Goal: Use online tool/utility: Utilize a website feature to perform a specific function

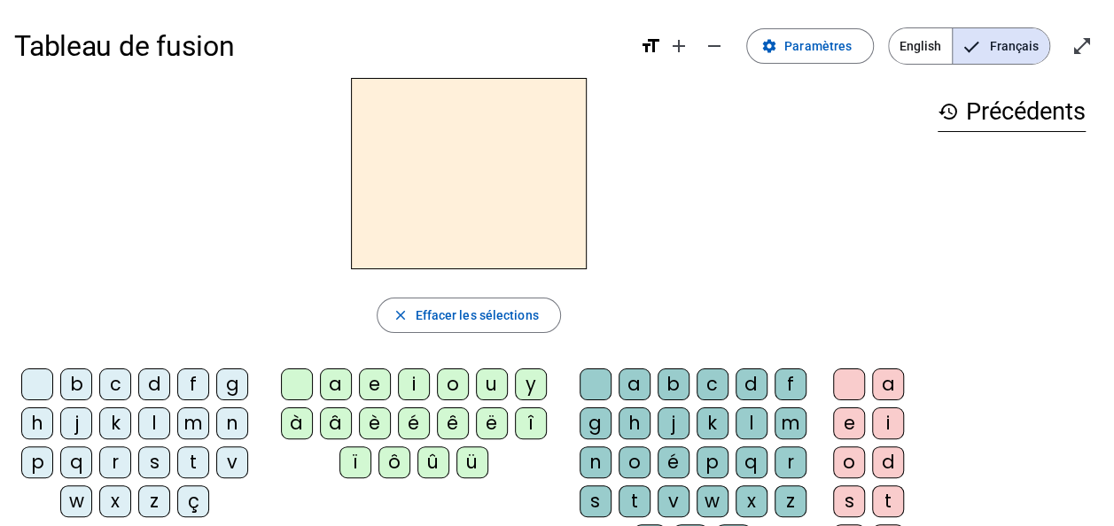
click at [188, 419] on div "m" at bounding box center [193, 424] width 32 height 32
click at [330, 380] on div "a" at bounding box center [336, 385] width 32 height 32
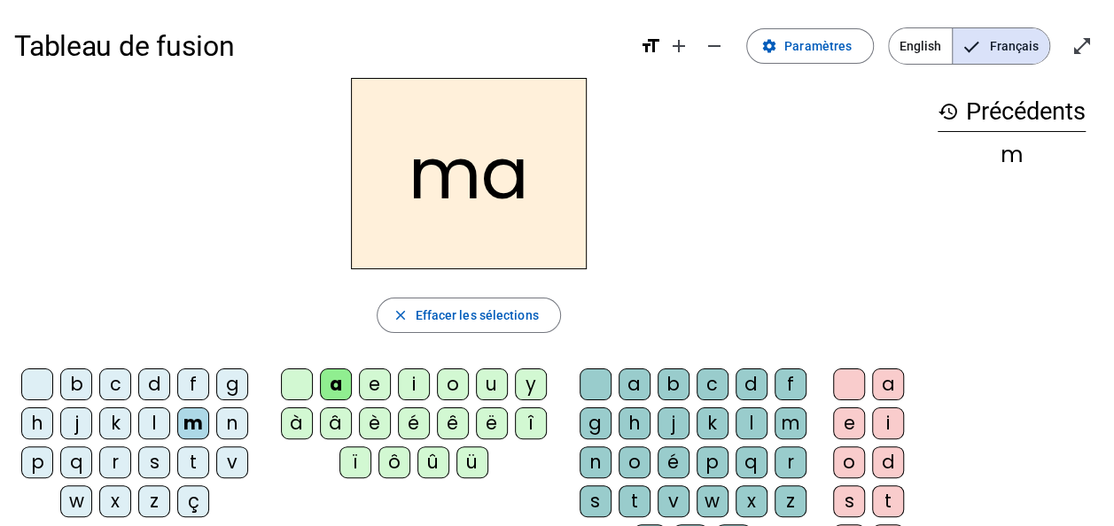
click at [186, 459] on div "t" at bounding box center [193, 462] width 32 height 32
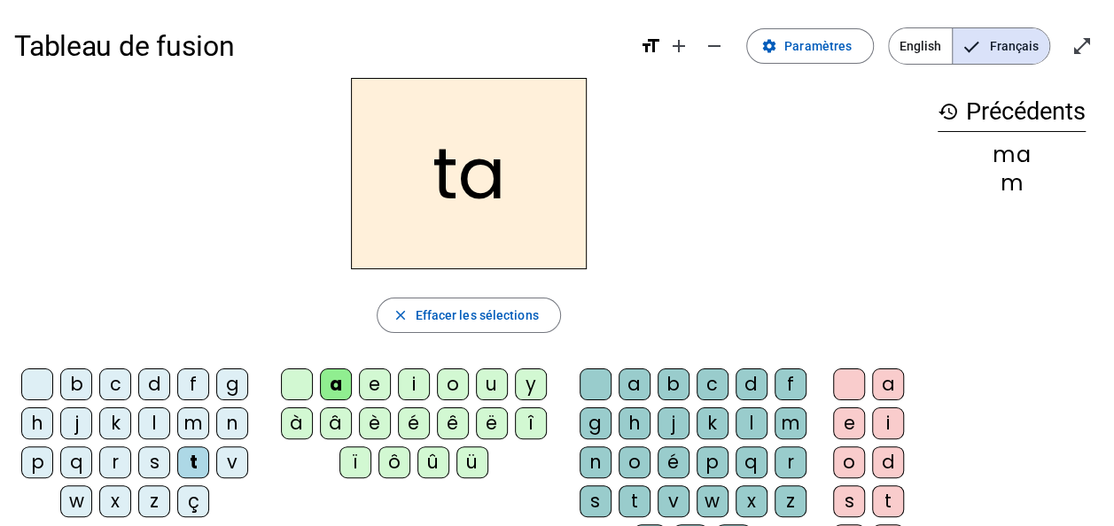
click at [163, 421] on div "l" at bounding box center [154, 424] width 32 height 32
click at [186, 461] on div "t" at bounding box center [193, 462] width 32 height 32
click at [147, 415] on div "l" at bounding box center [154, 424] width 32 height 32
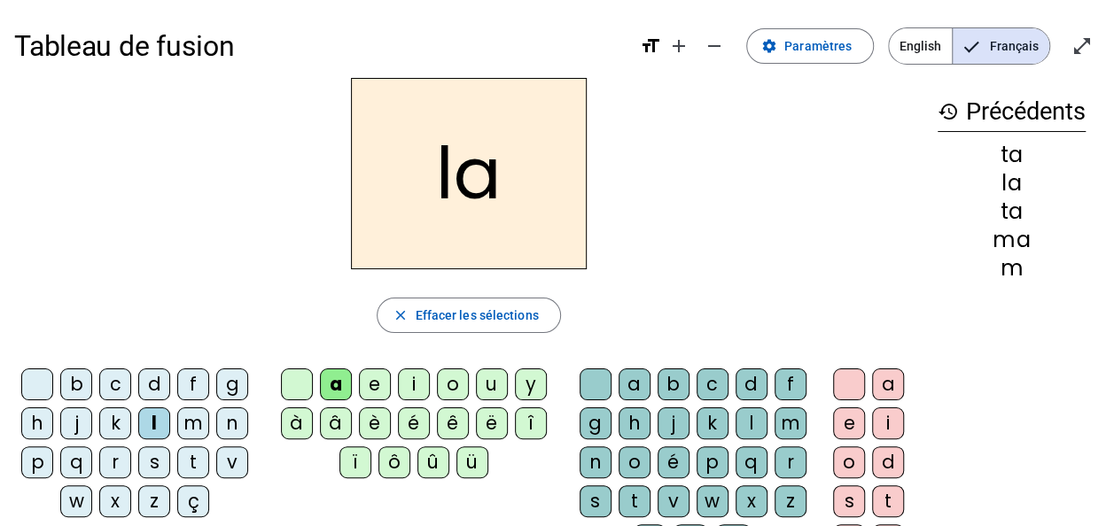
click at [151, 462] on div "s" at bounding box center [154, 462] width 32 height 32
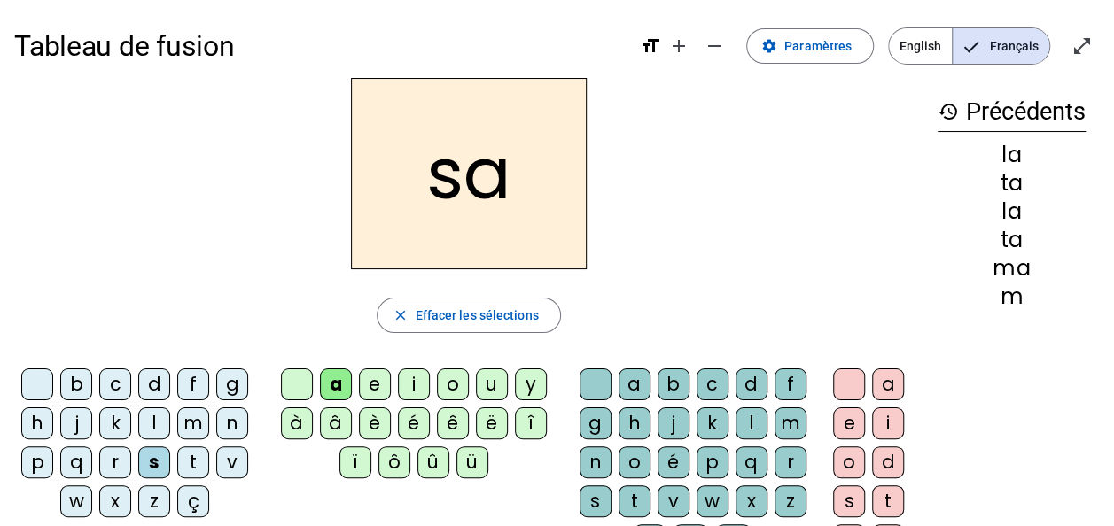
click at [749, 422] on div "l" at bounding box center [751, 424] width 32 height 32
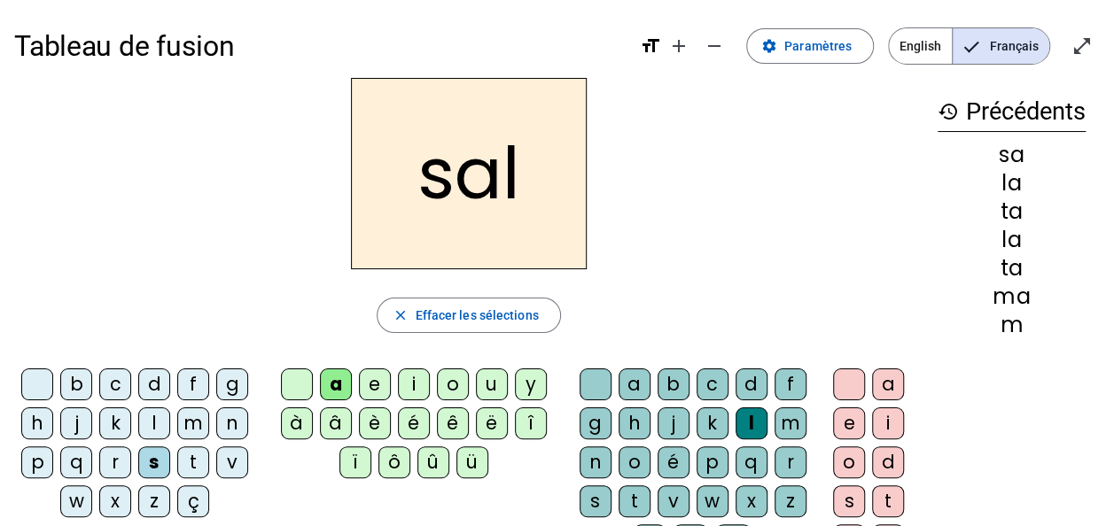
click at [86, 381] on div "b" at bounding box center [76, 385] width 32 height 32
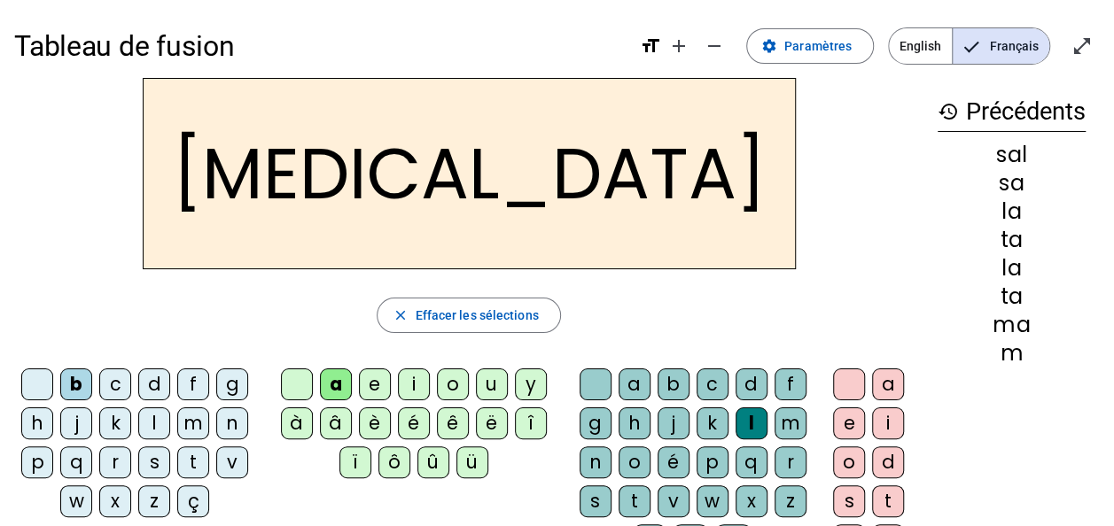
click at [196, 415] on div "m" at bounding box center [193, 424] width 32 height 32
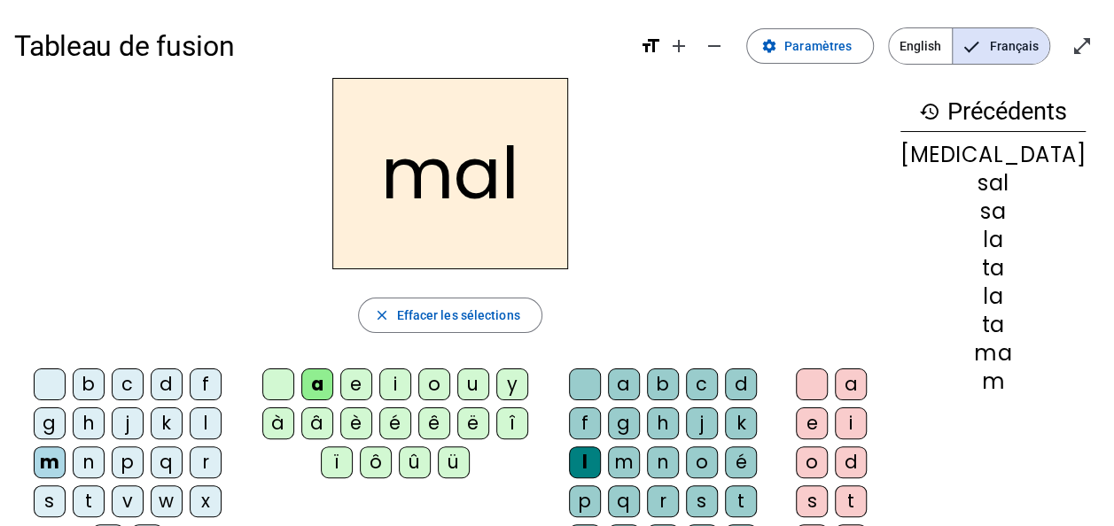
click at [411, 377] on div "i" at bounding box center [395, 385] width 32 height 32
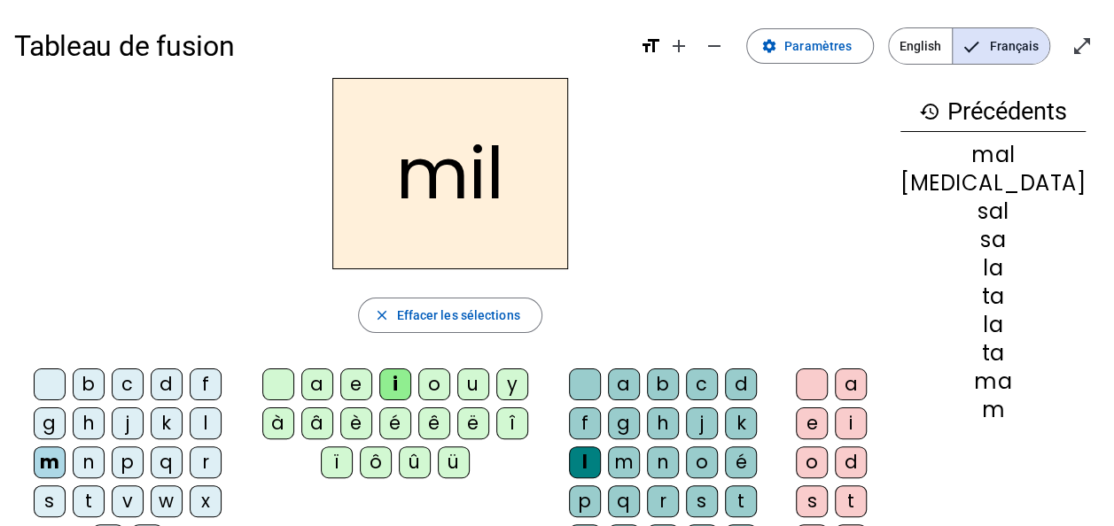
click at [66, 485] on div "s" at bounding box center [50, 501] width 32 height 32
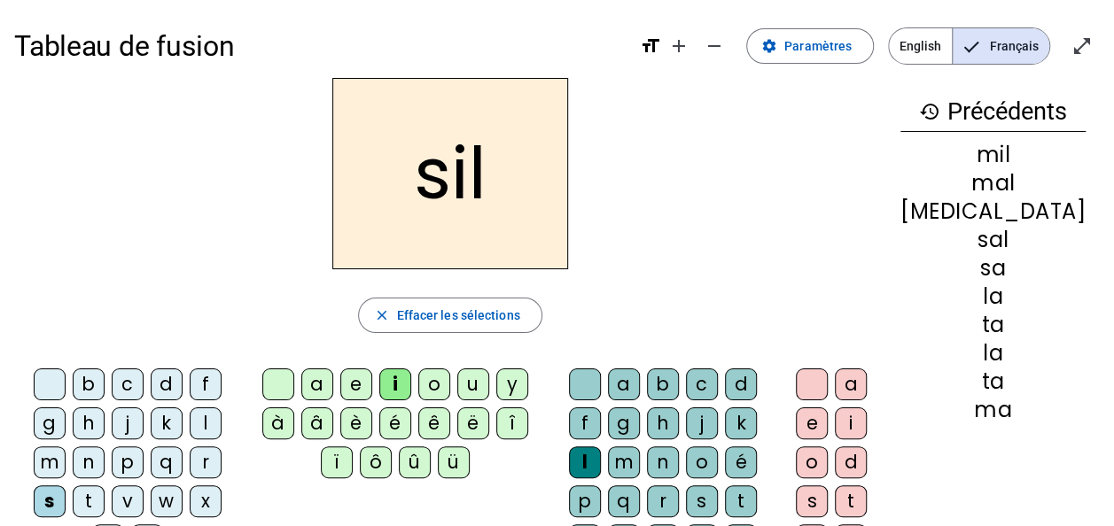
click at [601, 383] on div at bounding box center [585, 385] width 32 height 32
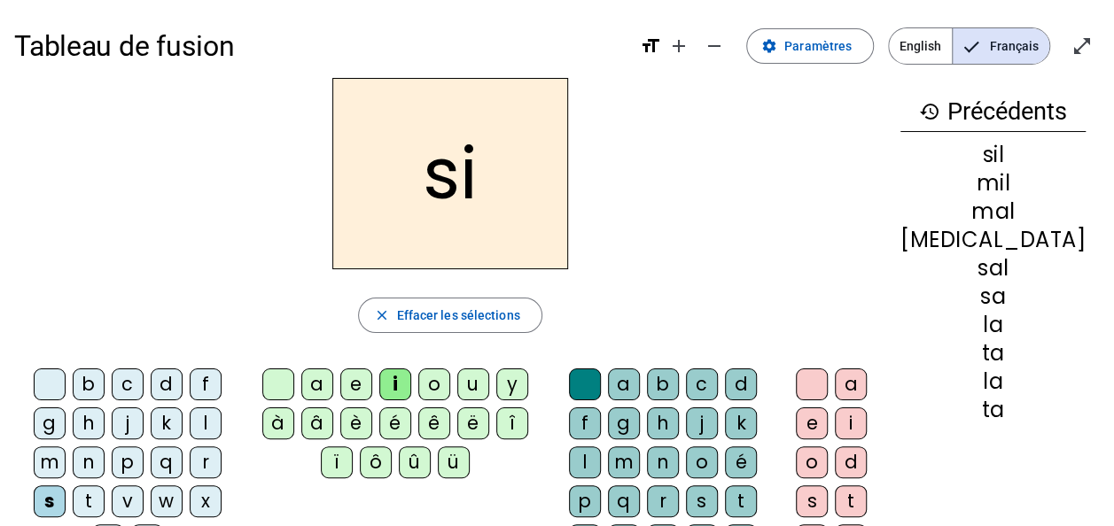
click at [372, 377] on div "e" at bounding box center [356, 385] width 32 height 32
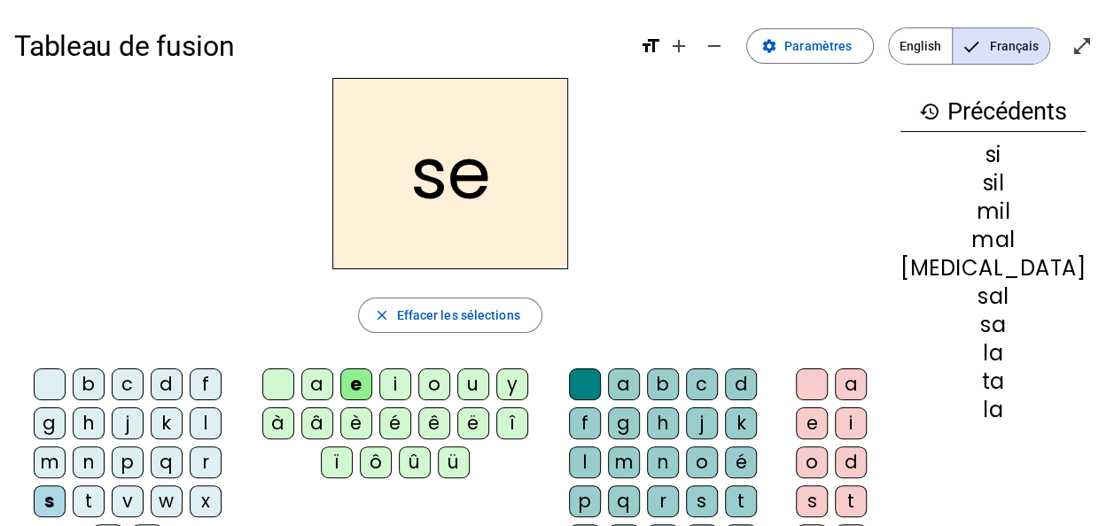
click at [489, 384] on div "u" at bounding box center [473, 385] width 32 height 32
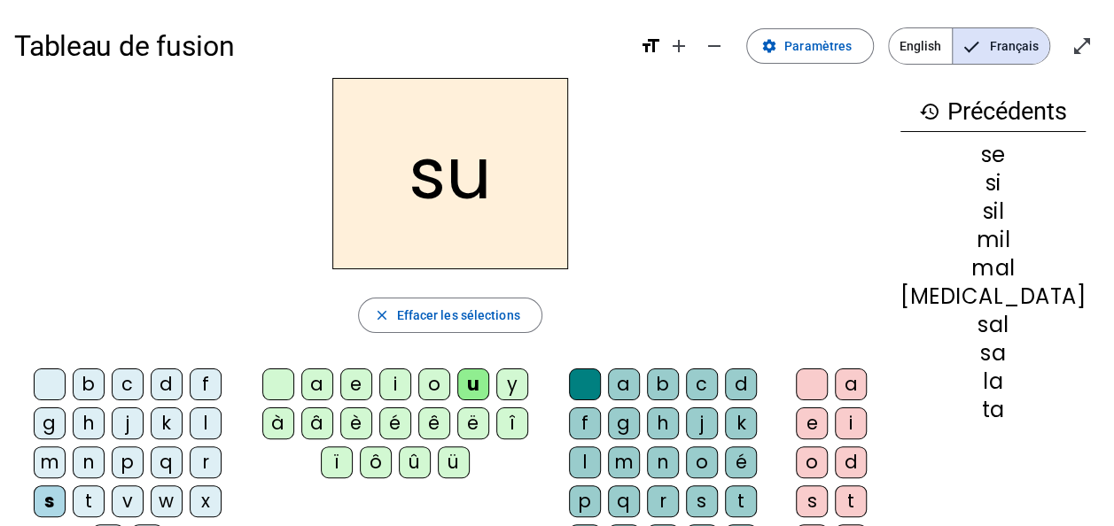
click at [679, 485] on div "r" at bounding box center [663, 501] width 32 height 32
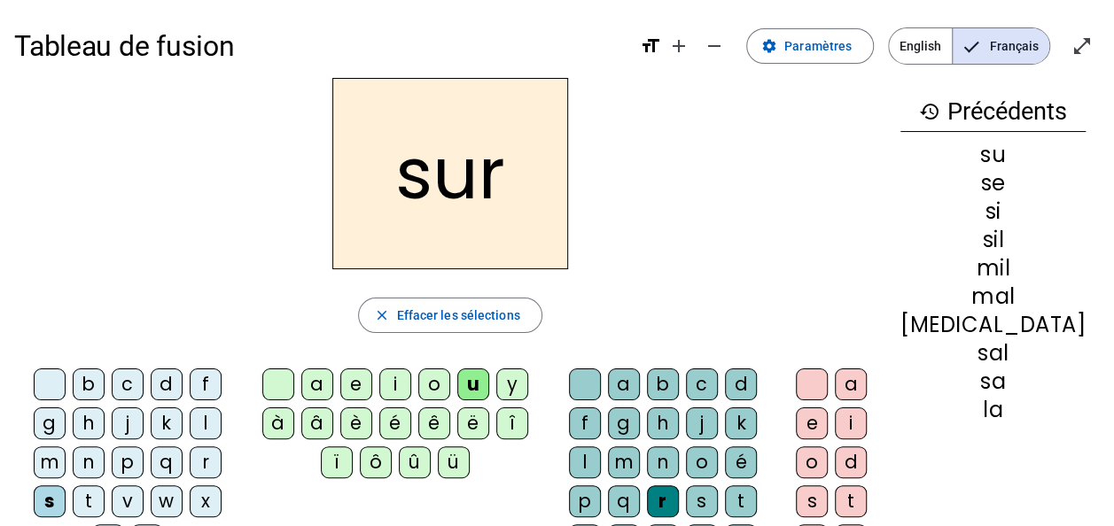
click at [66, 446] on div "m" at bounding box center [50, 462] width 32 height 32
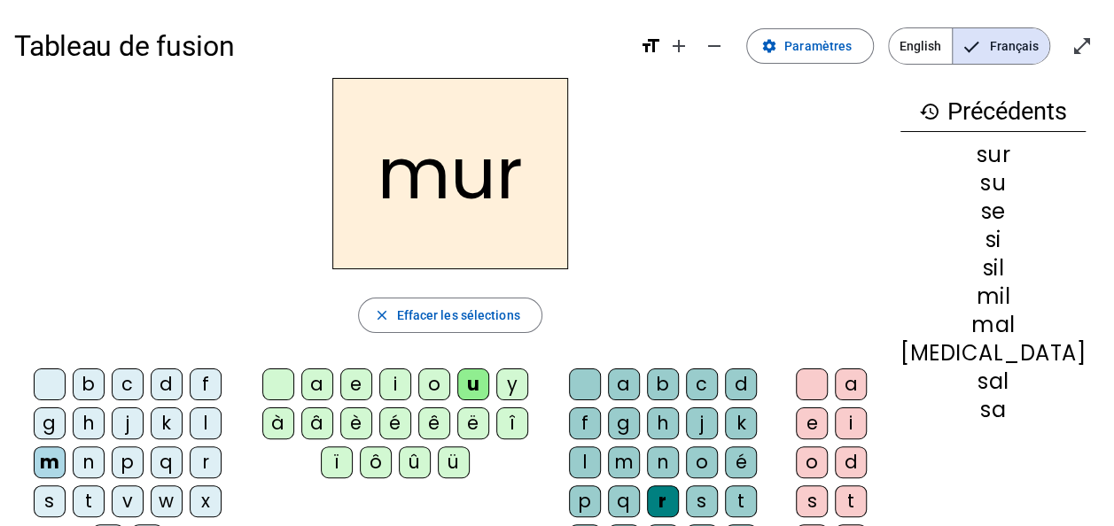
click at [151, 377] on div "d" at bounding box center [167, 385] width 32 height 32
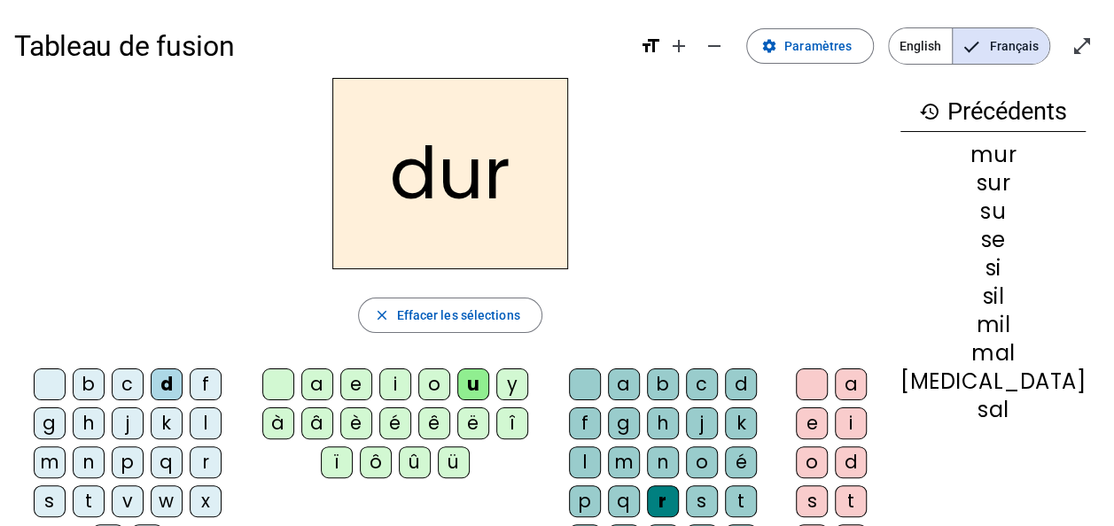
click at [589, 379] on div at bounding box center [585, 385] width 32 height 32
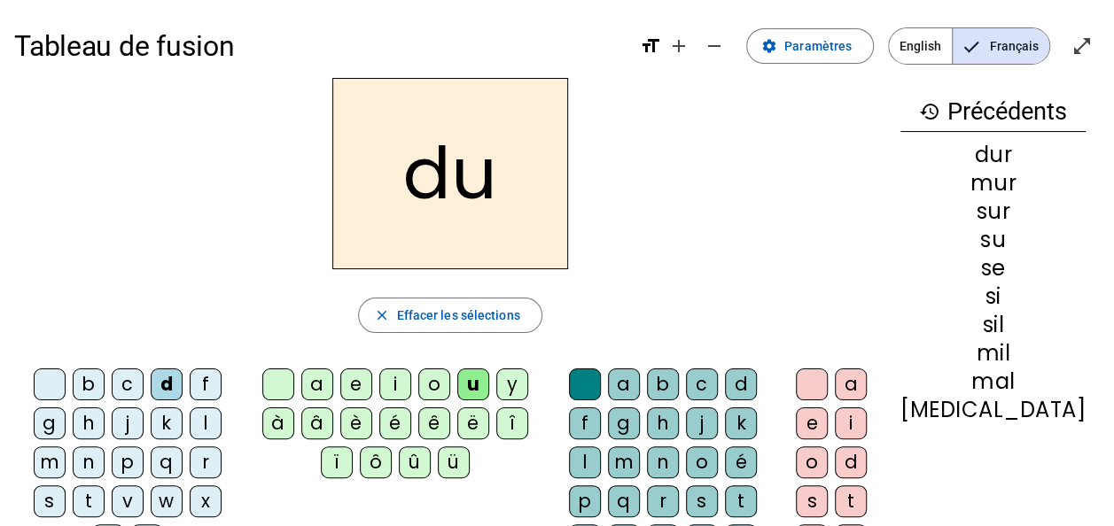
click at [76, 380] on div "b" at bounding box center [89, 385] width 32 height 32
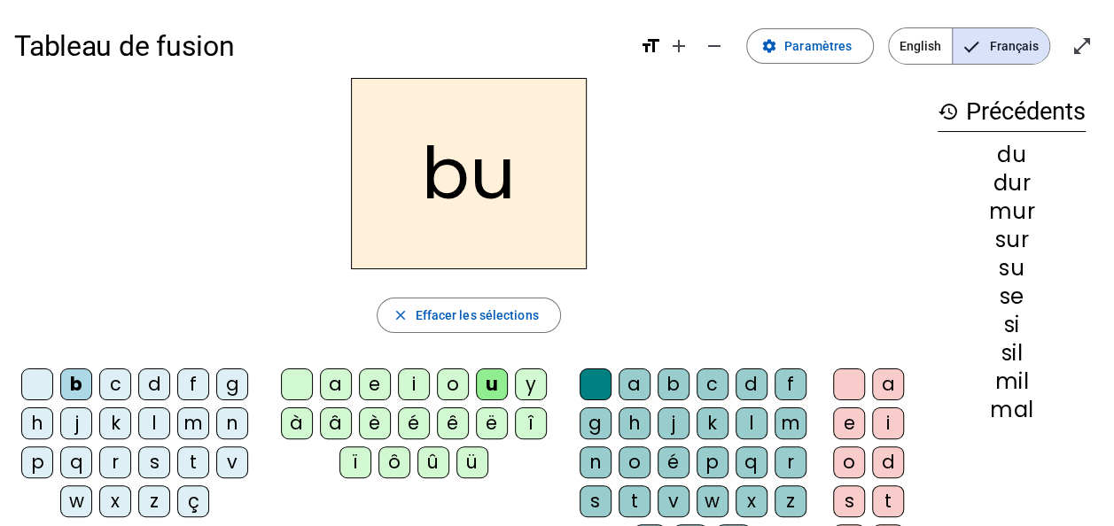
click at [222, 450] on div "v" at bounding box center [232, 462] width 32 height 32
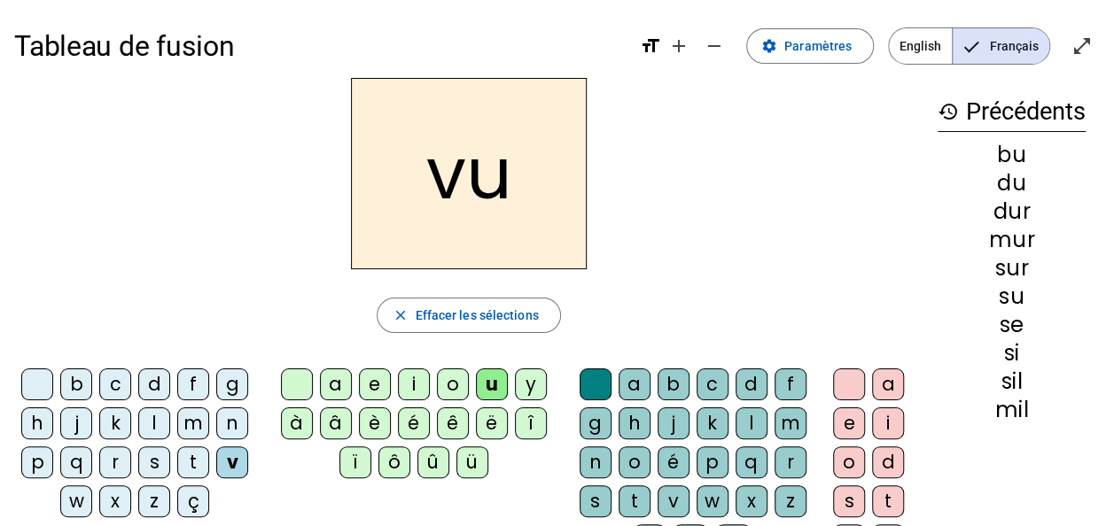
click at [198, 448] on div "t" at bounding box center [193, 462] width 32 height 32
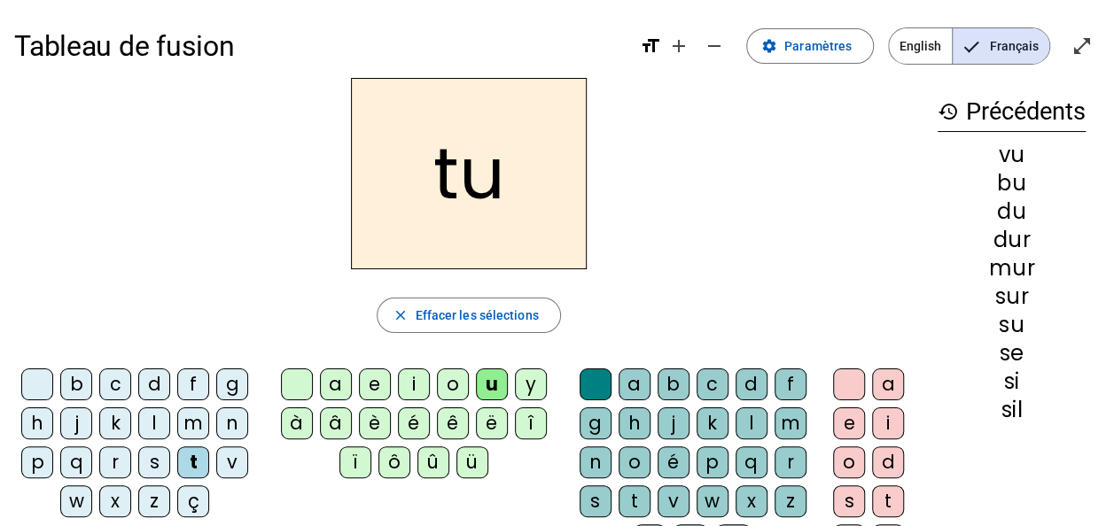
click at [376, 376] on div "e" at bounding box center [375, 385] width 32 height 32
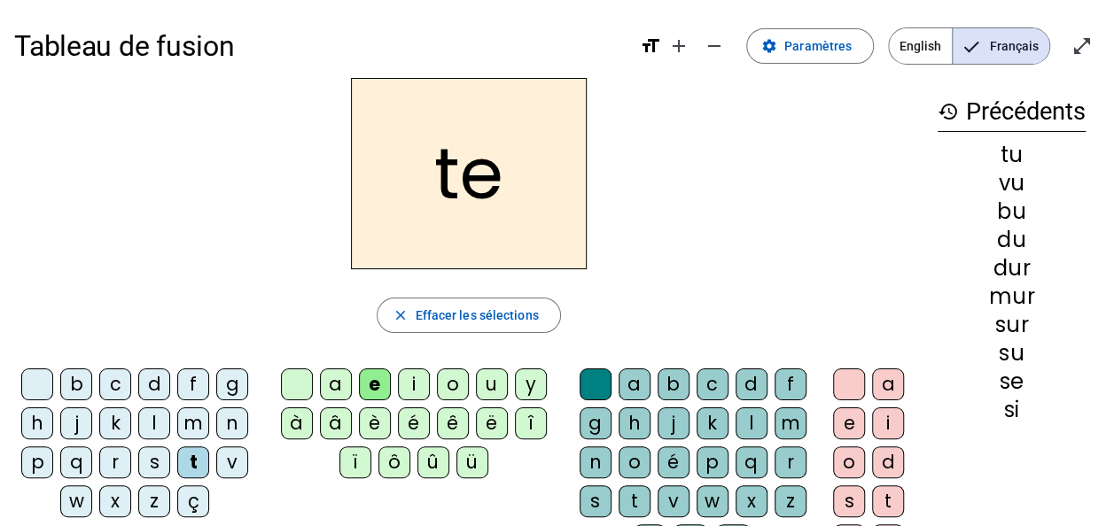
click at [161, 413] on div "l" at bounding box center [154, 424] width 32 height 32
